Goal: Task Accomplishment & Management: Use online tool/utility

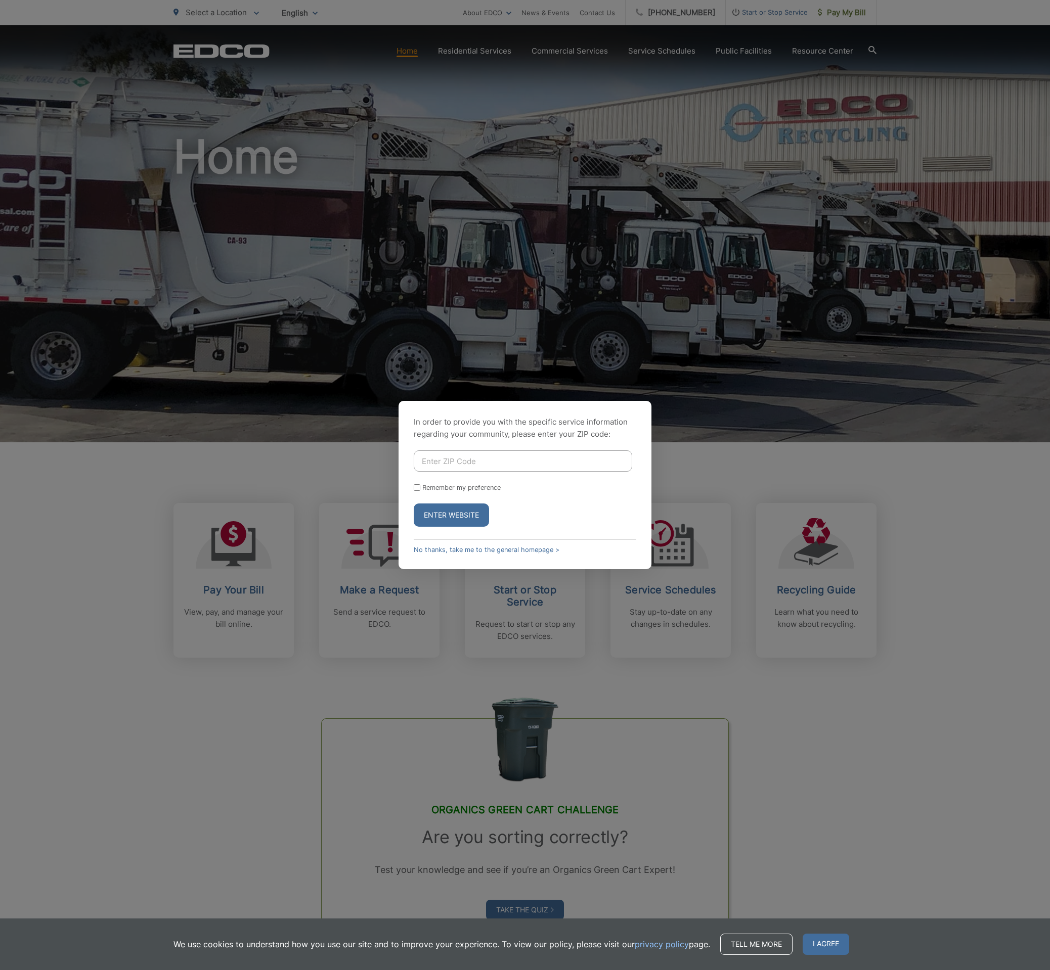
click at [565, 463] on input "Enter ZIP Code" at bounding box center [523, 460] width 218 height 21
type input "91941"
click at [417, 487] on input "Remember my preference" at bounding box center [417, 487] width 7 height 7
checkbox input "true"
click at [440, 514] on button "Enter Website" at bounding box center [451, 515] width 75 height 23
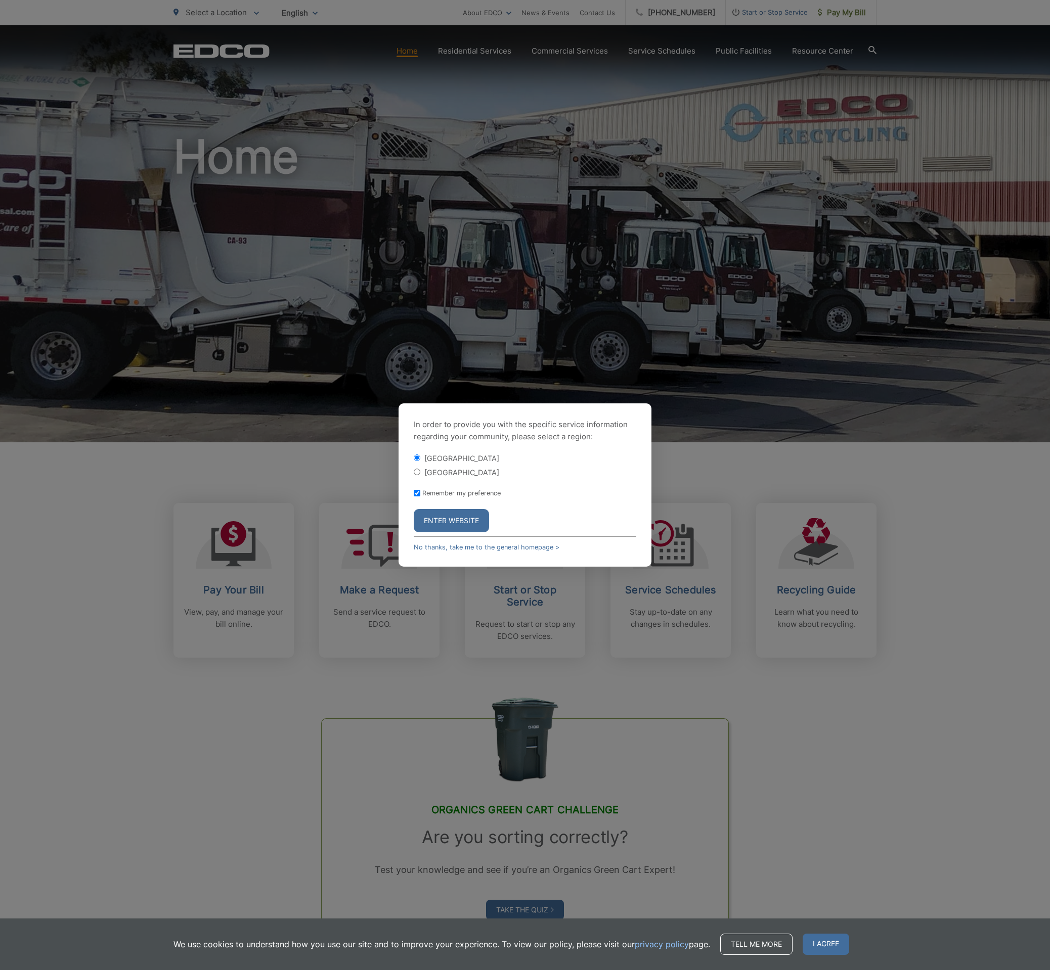
click at [417, 471] on input "[GEOGRAPHIC_DATA]" at bounding box center [417, 472] width 7 height 7
radio input "true"
click at [443, 523] on button "Enter Website" at bounding box center [451, 520] width 75 height 23
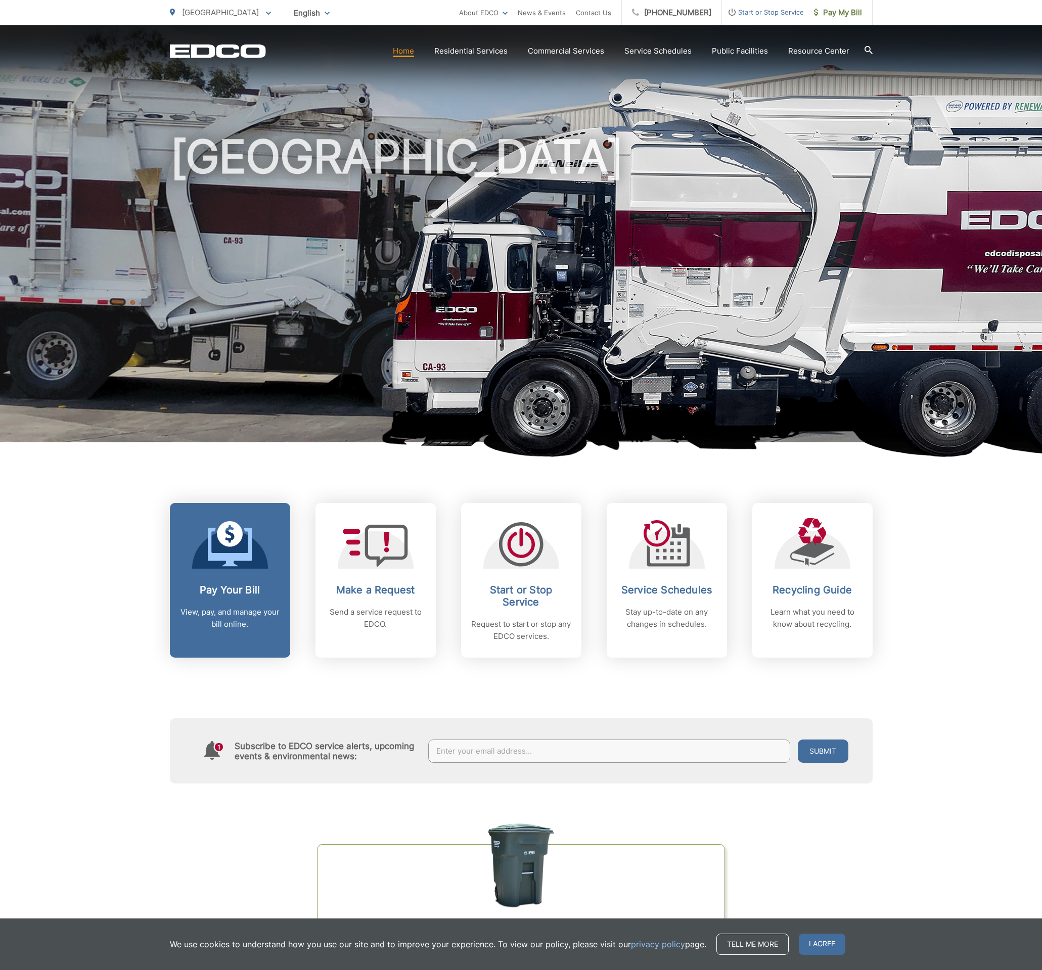
click at [230, 548] on icon at bounding box center [230, 544] width 44 height 46
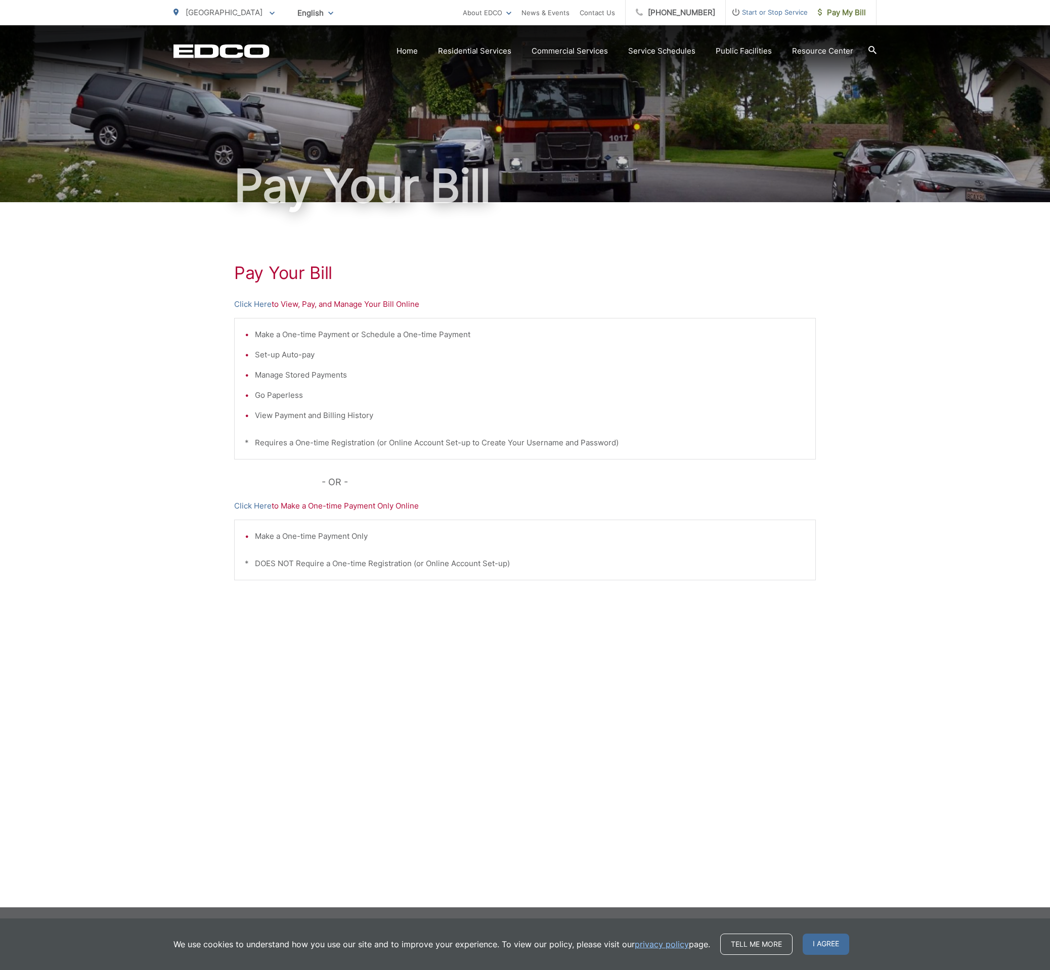
click at [289, 305] on p "Click Here to View, Pay, and Manage Your Bill Online" at bounding box center [524, 304] width 581 height 12
click at [259, 304] on link "Click Here" at bounding box center [252, 304] width 37 height 12
